Goal: Browse casually

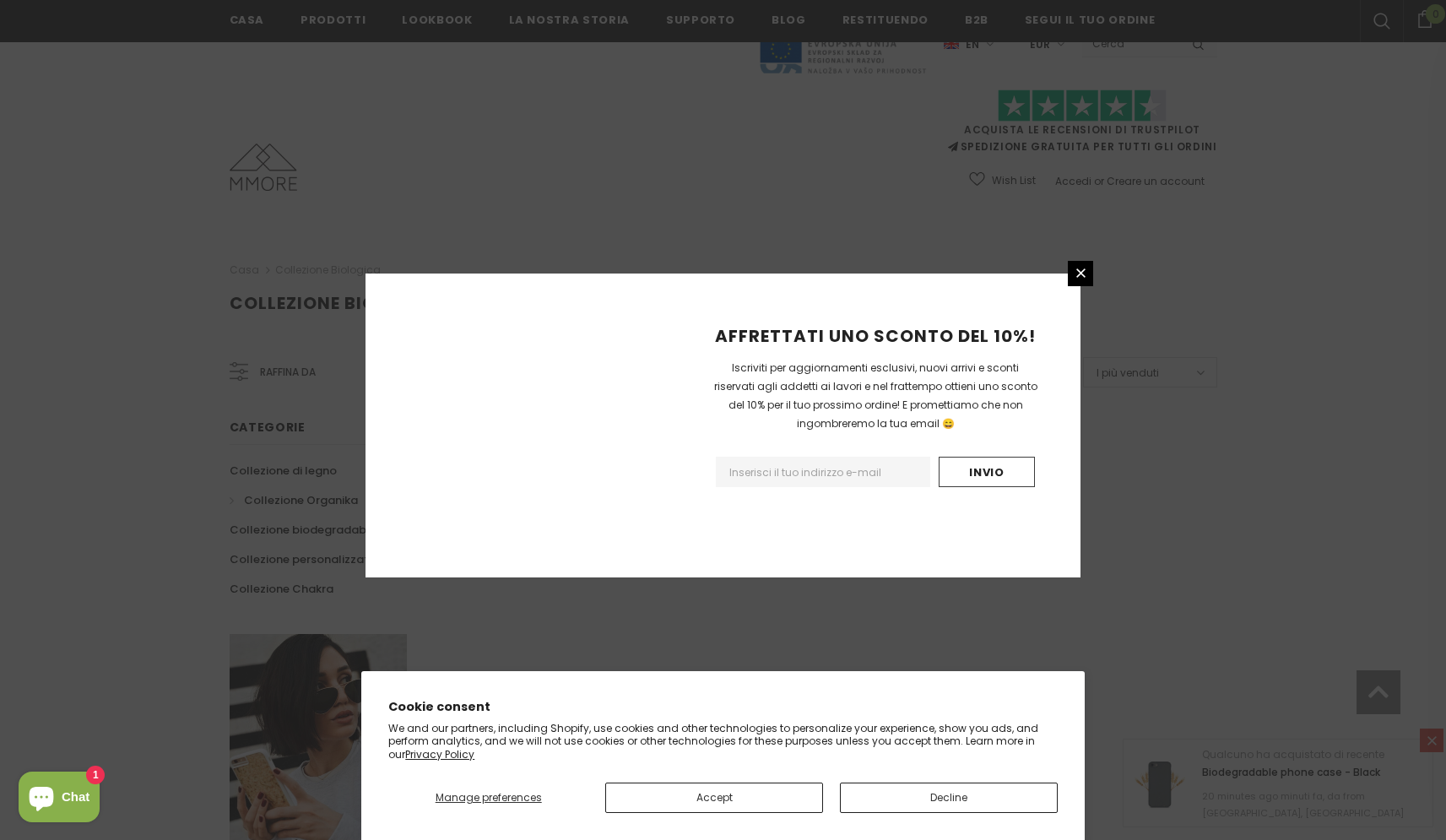
scroll to position [890, 0]
